Goal: Task Accomplishment & Management: Use online tool/utility

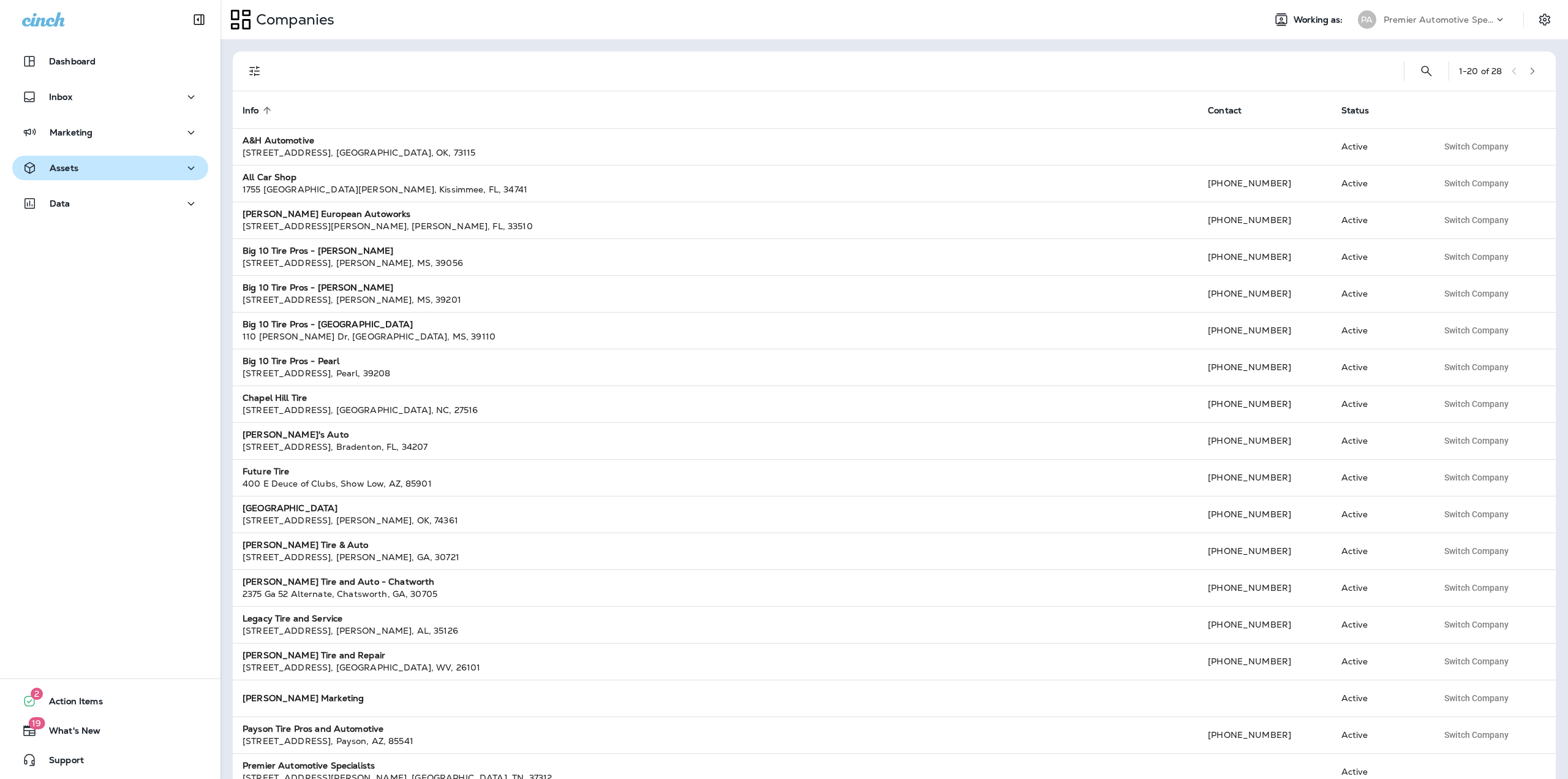
click at [95, 168] on div "Assets" at bounding box center [111, 168] width 176 height 15
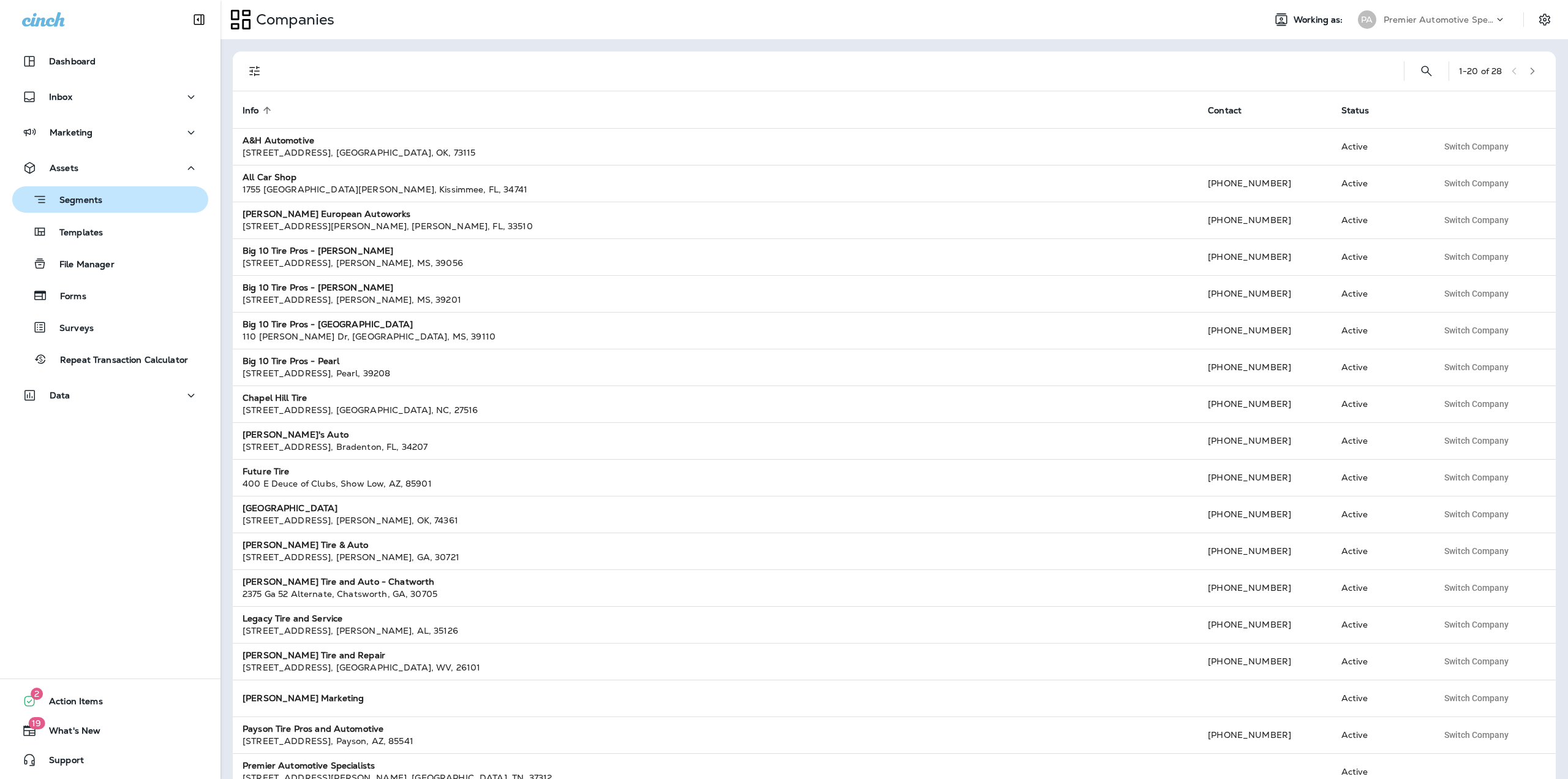
click at [83, 210] on button "Segments" at bounding box center [110, 199] width 196 height 26
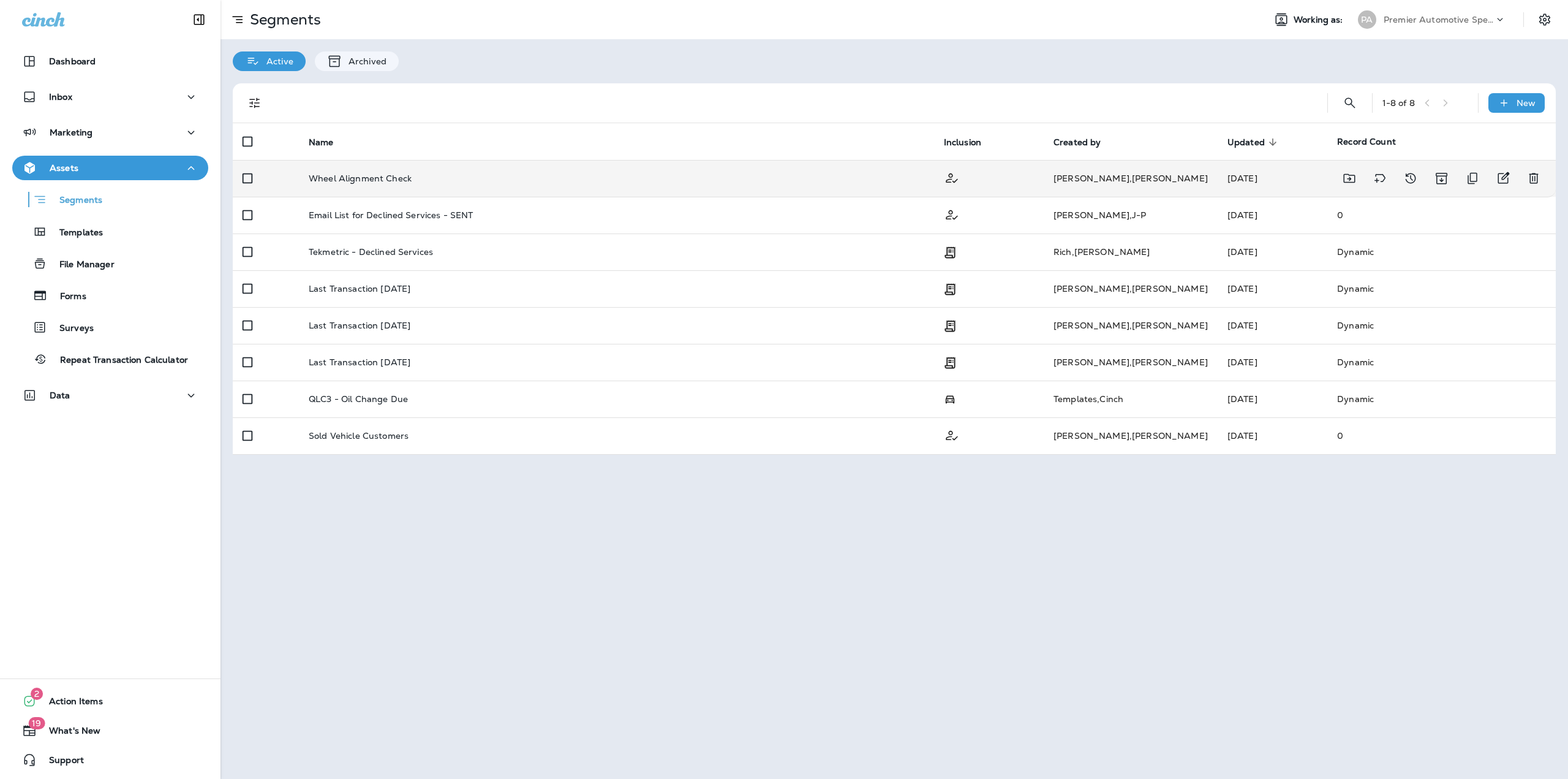
click at [358, 184] on td "Wheel Alignment Check" at bounding box center [616, 179] width 635 height 37
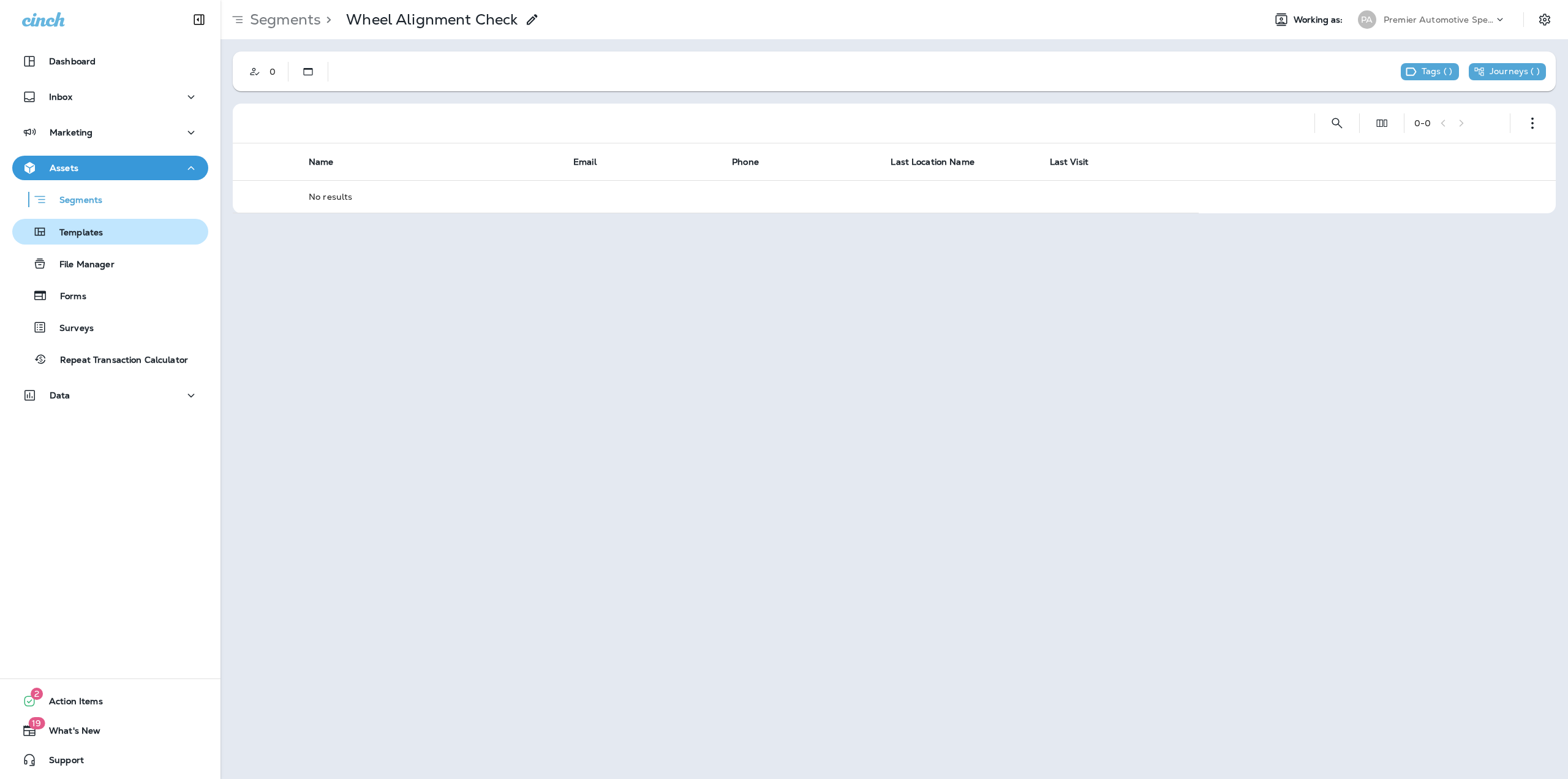
click at [75, 232] on p "Templates" at bounding box center [75, 233] width 56 height 12
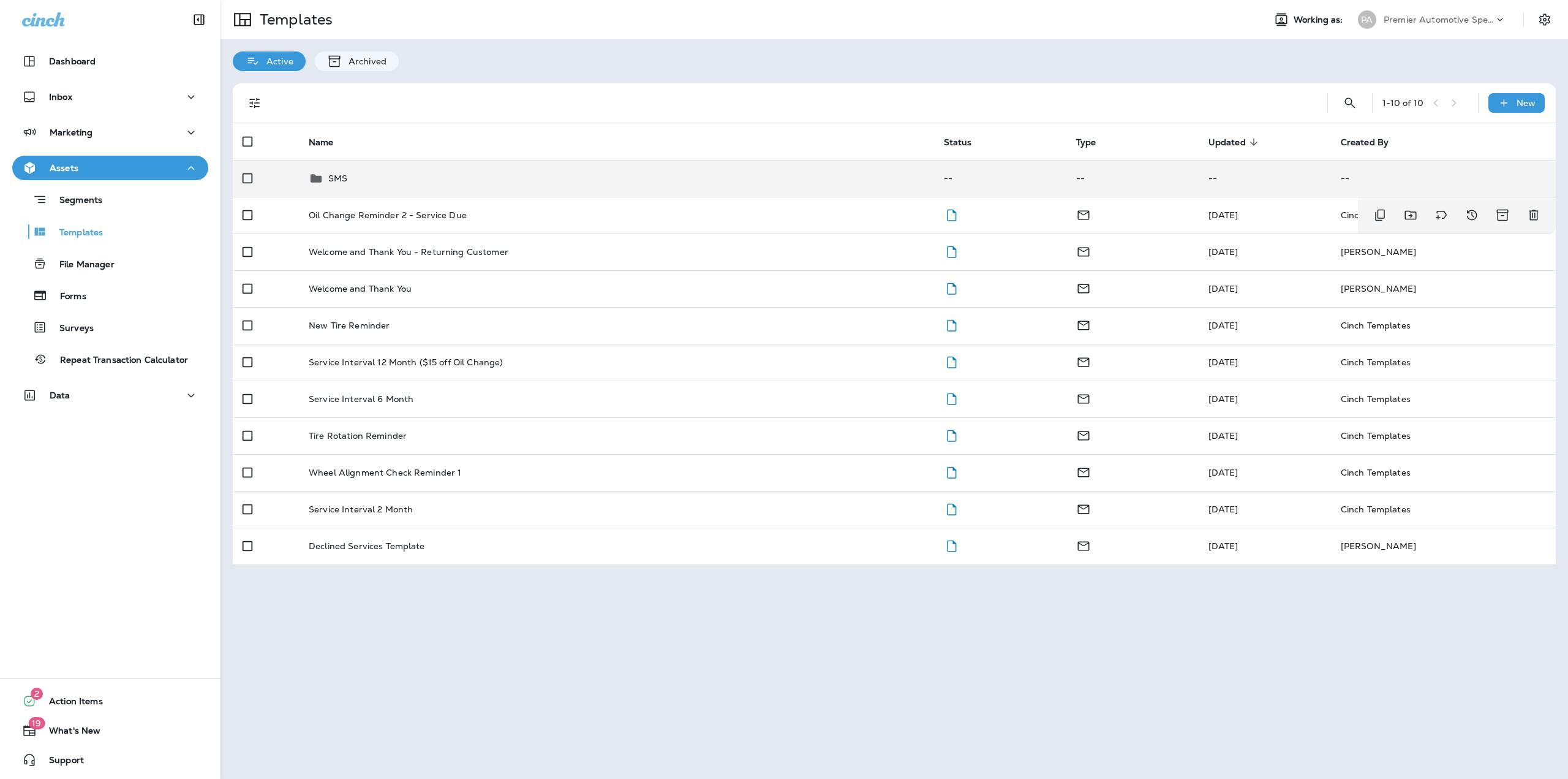
click at [364, 191] on td "SMS" at bounding box center [616, 179] width 635 height 37
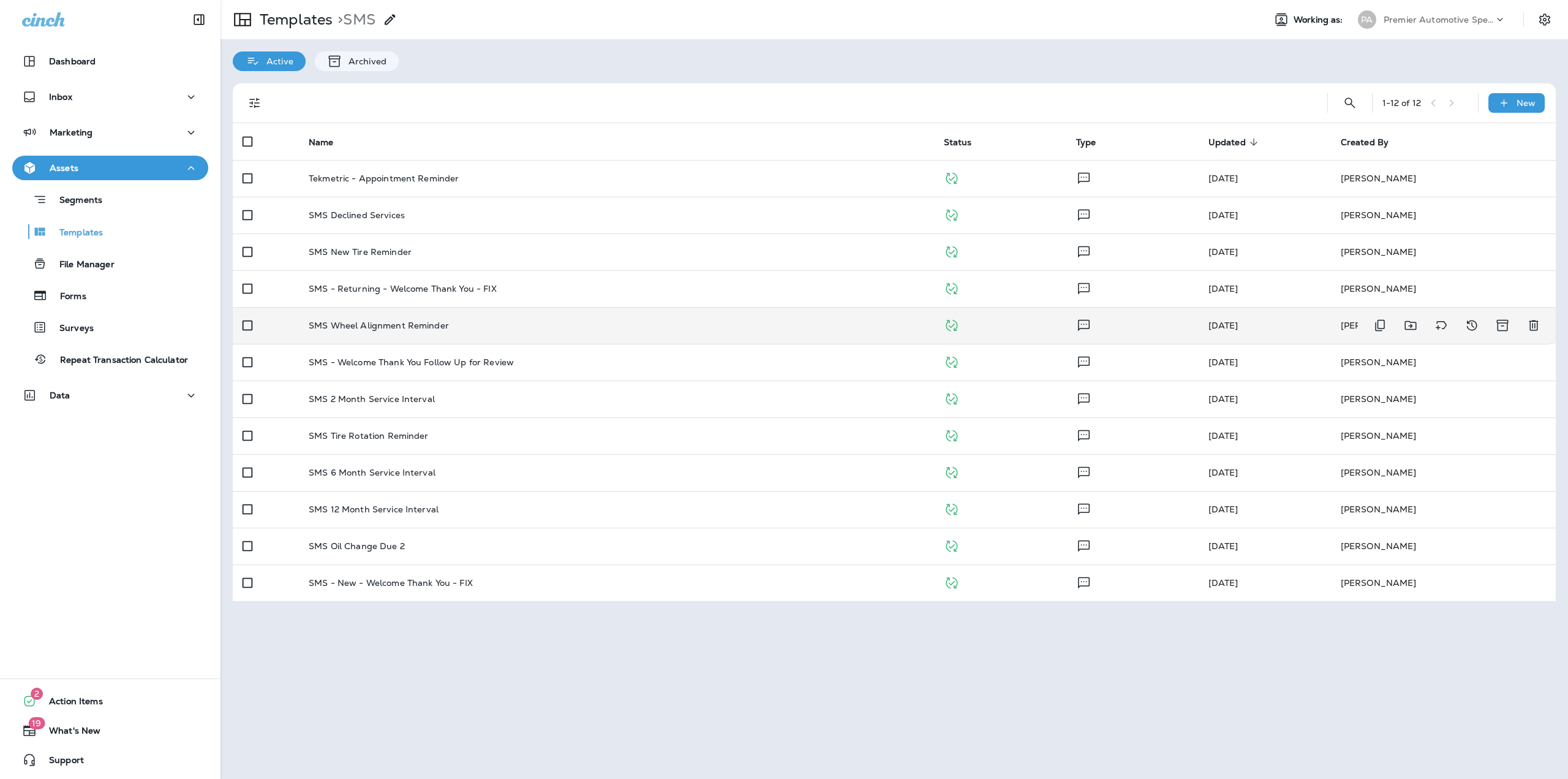
click at [377, 324] on p "SMS Wheel Alignment Reminder" at bounding box center [378, 325] width 140 height 10
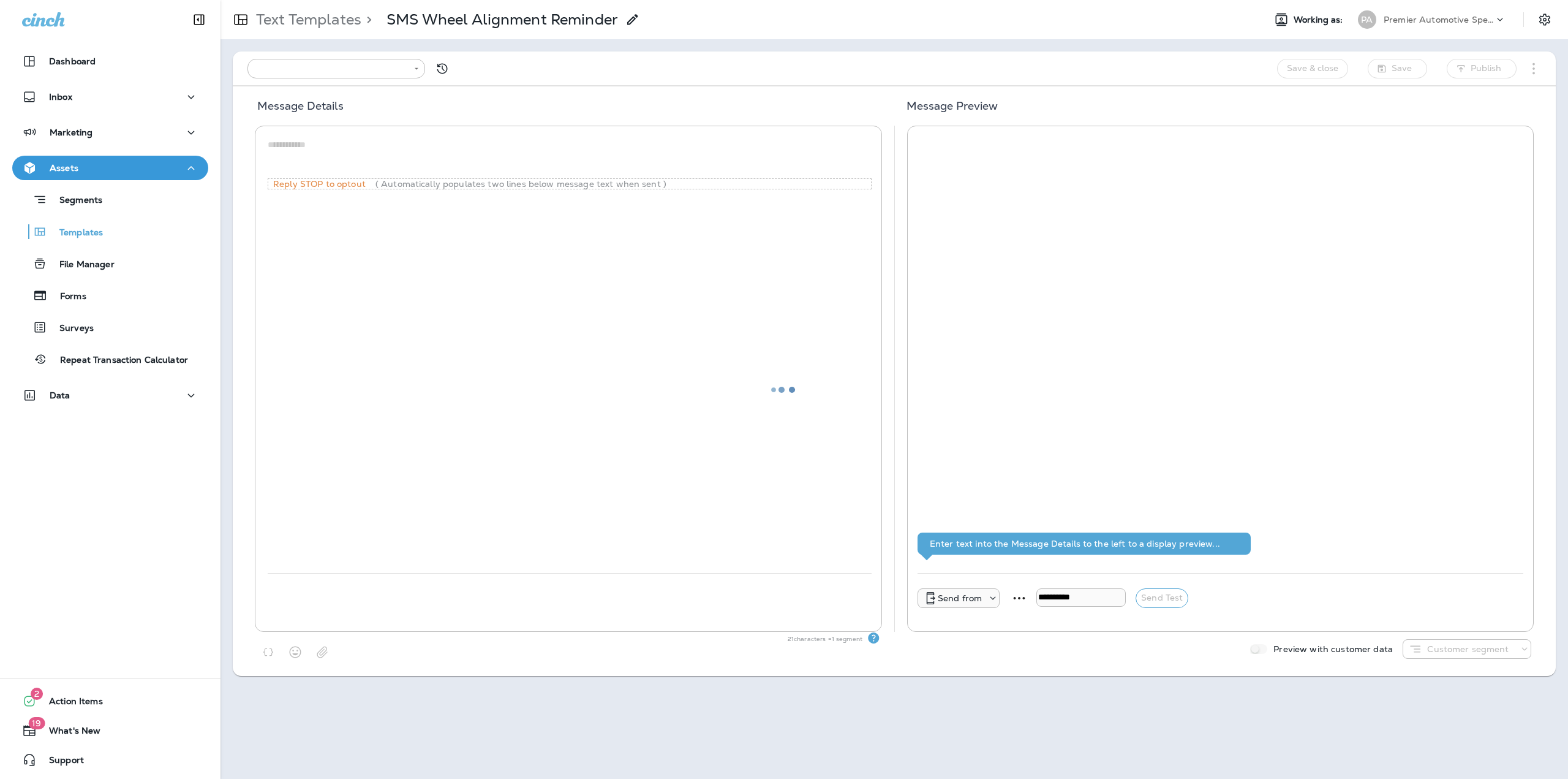
type input "**********"
type textarea "**********"
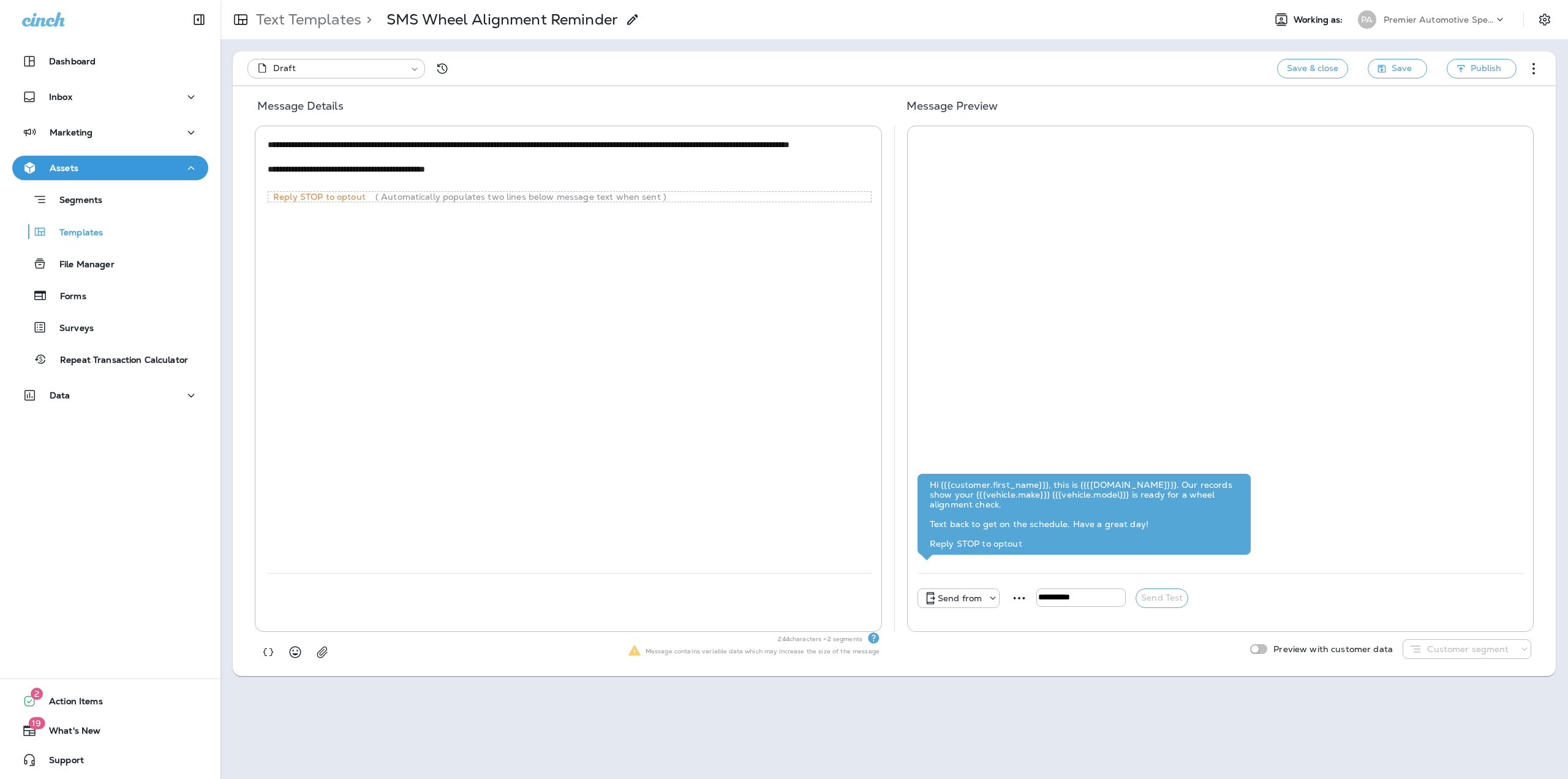
click at [256, 31] on div "Text Templates > SMS Wheel Alignment Reminder" at bounding box center [430, 19] width 420 height 30
click at [270, 25] on p "Text Templates" at bounding box center [306, 19] width 111 height 18
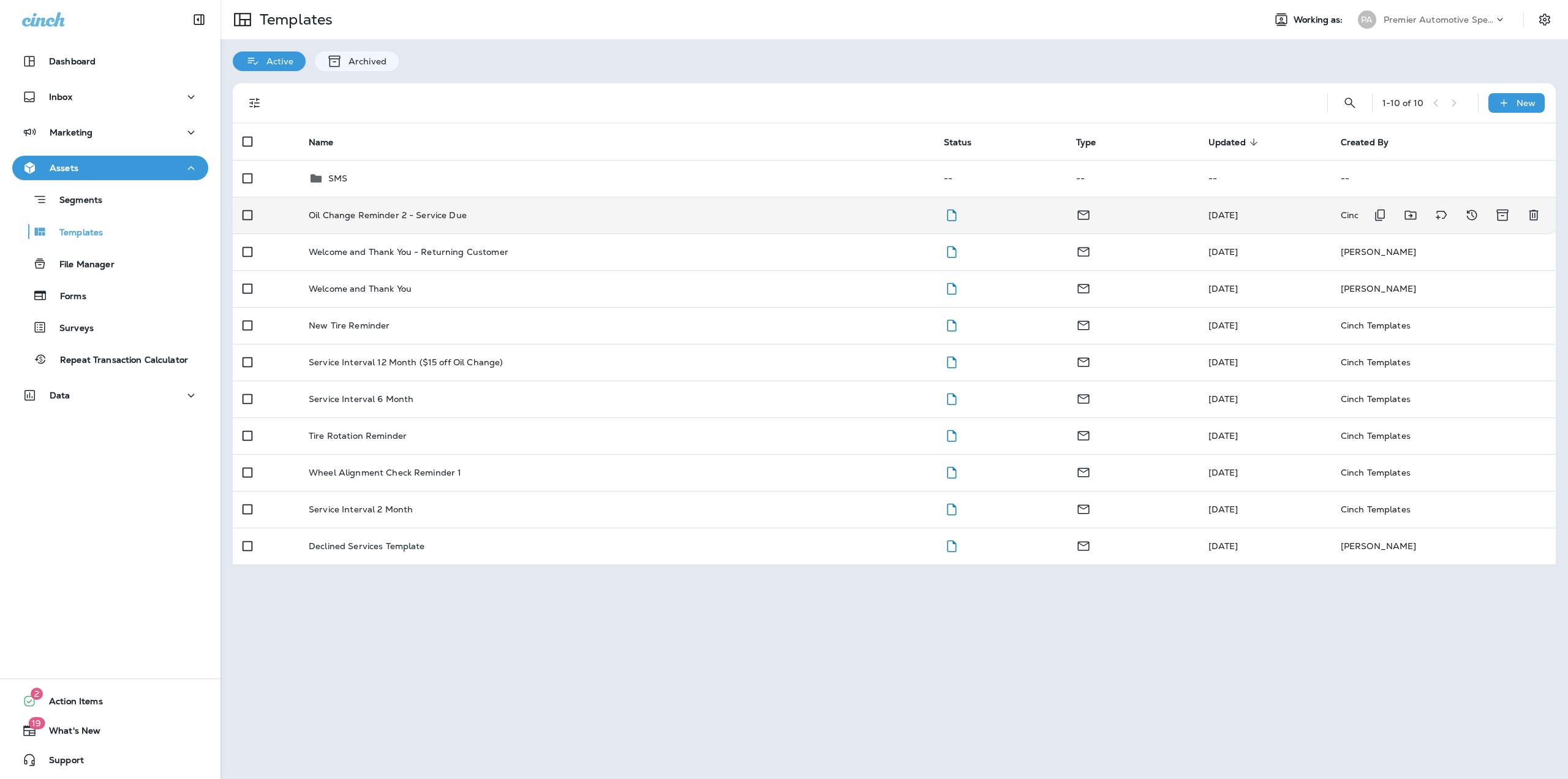
click at [358, 213] on p "Oil Change Reminder 2 - Service Due" at bounding box center [387, 215] width 158 height 10
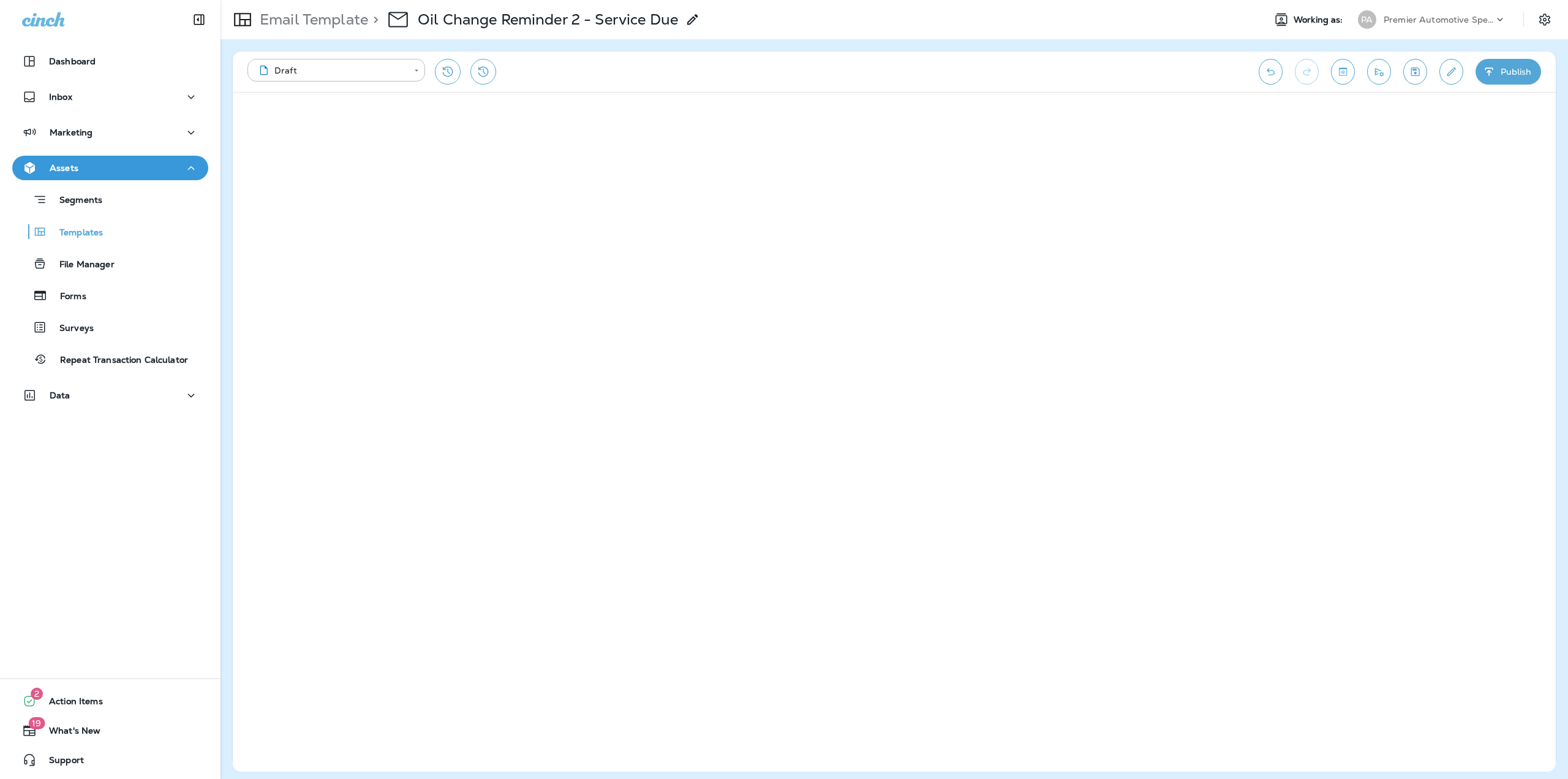
click at [281, 28] on p "Email Template" at bounding box center [311, 19] width 113 height 18
